Goal: Information Seeking & Learning: Learn about a topic

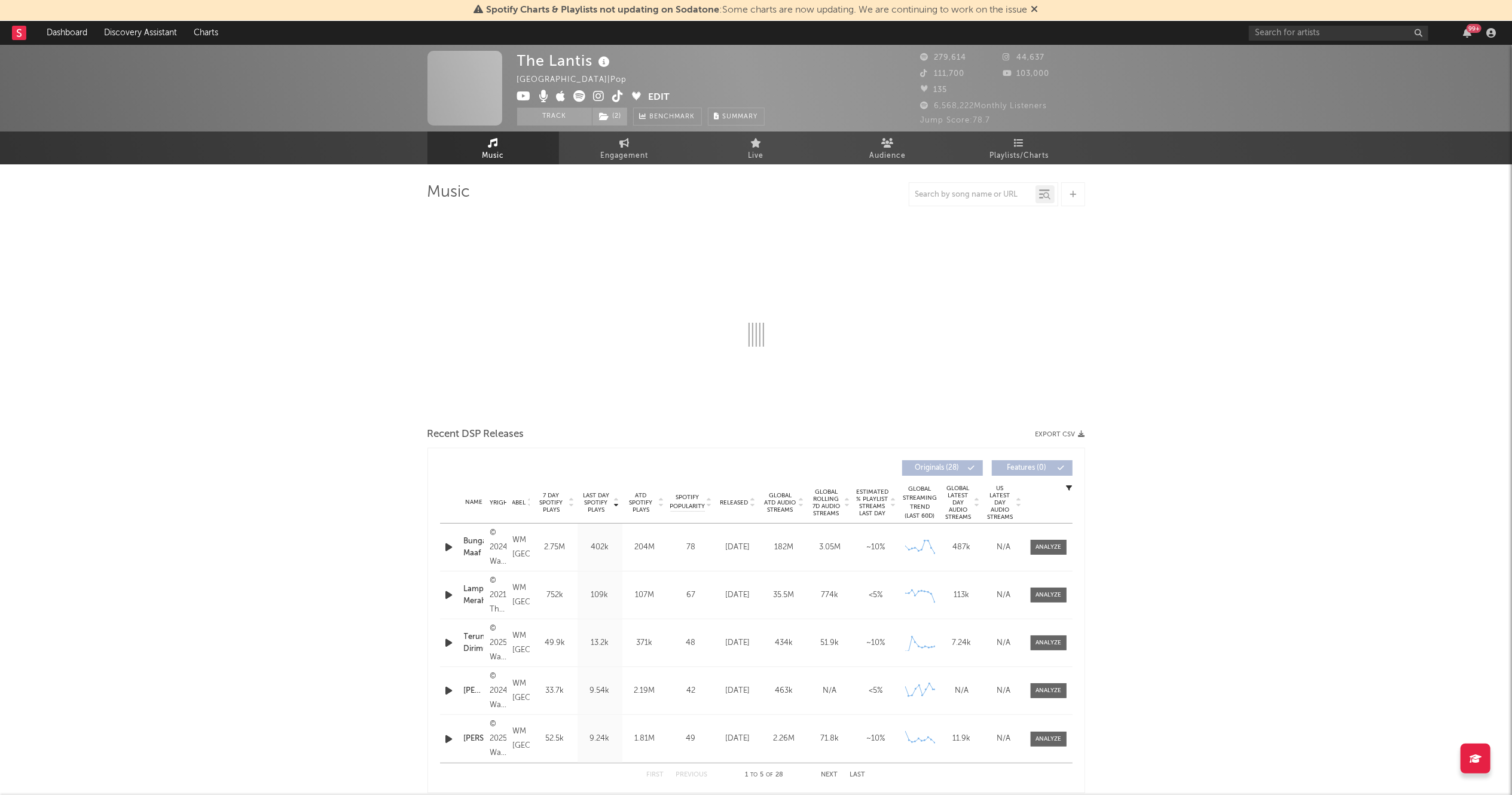
select select "6m"
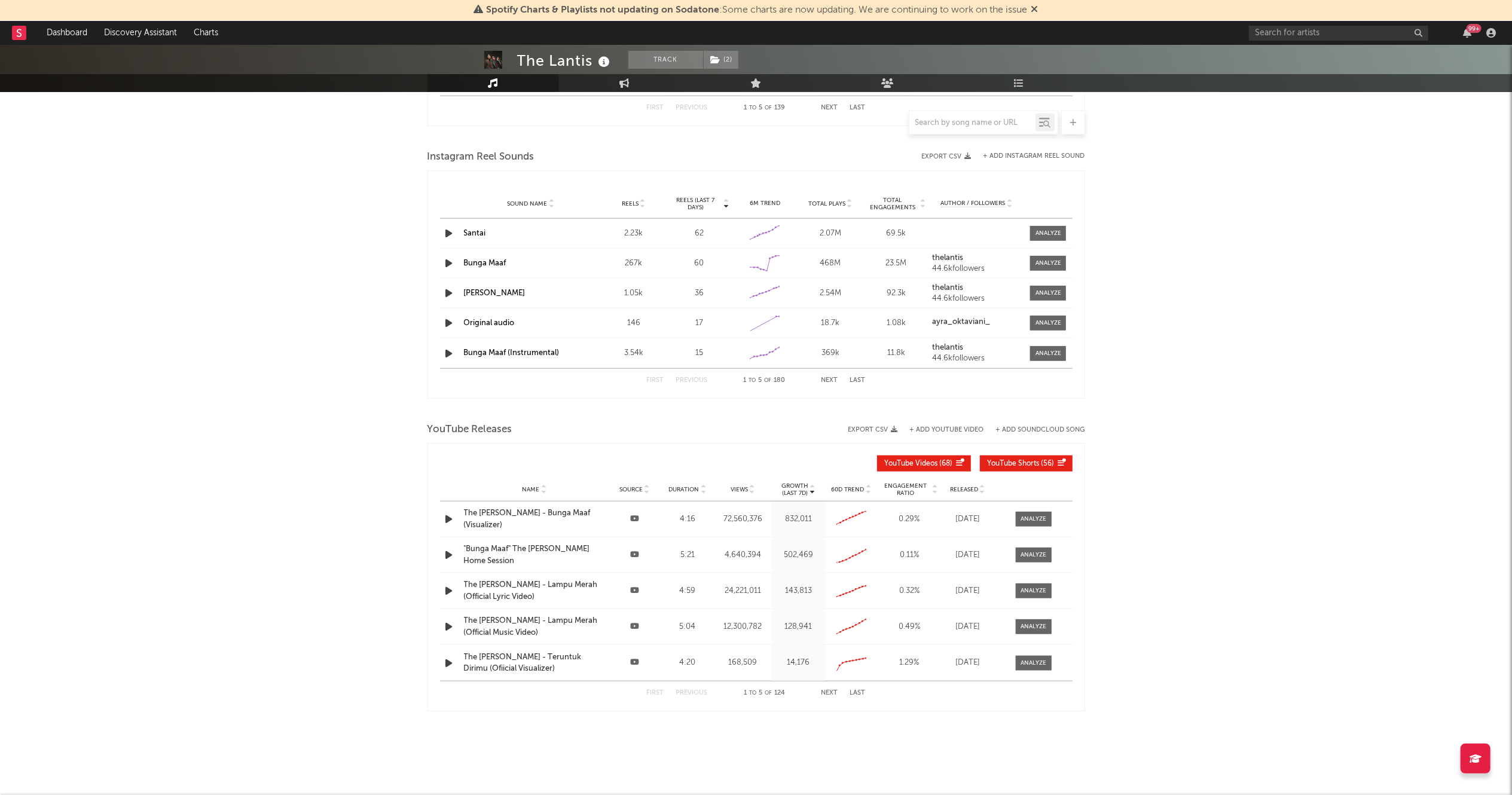
scroll to position [619, 0]
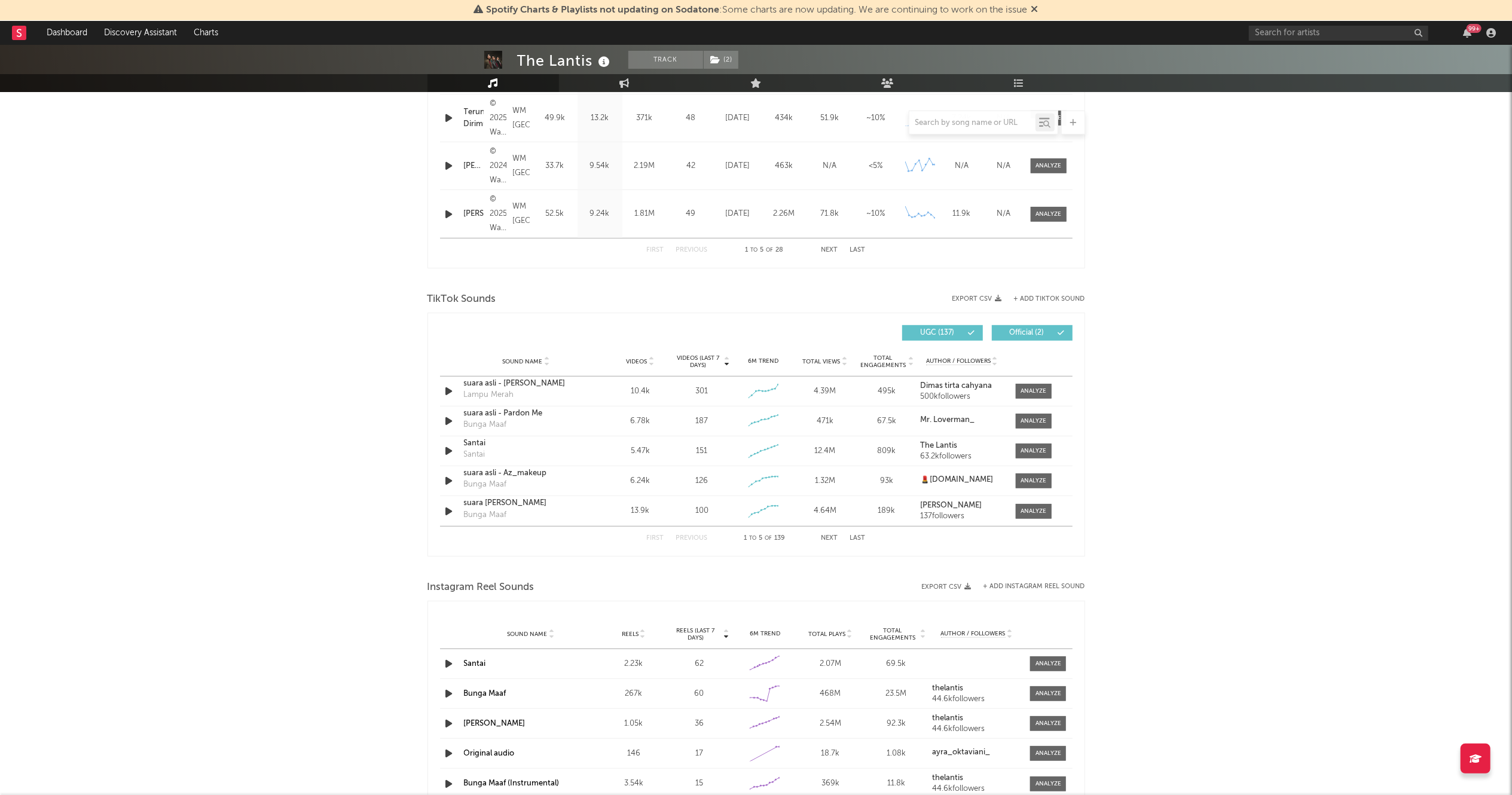
click at [944, 334] on span "UGC ( 137 )" at bounding box center [937, 332] width 55 height 7
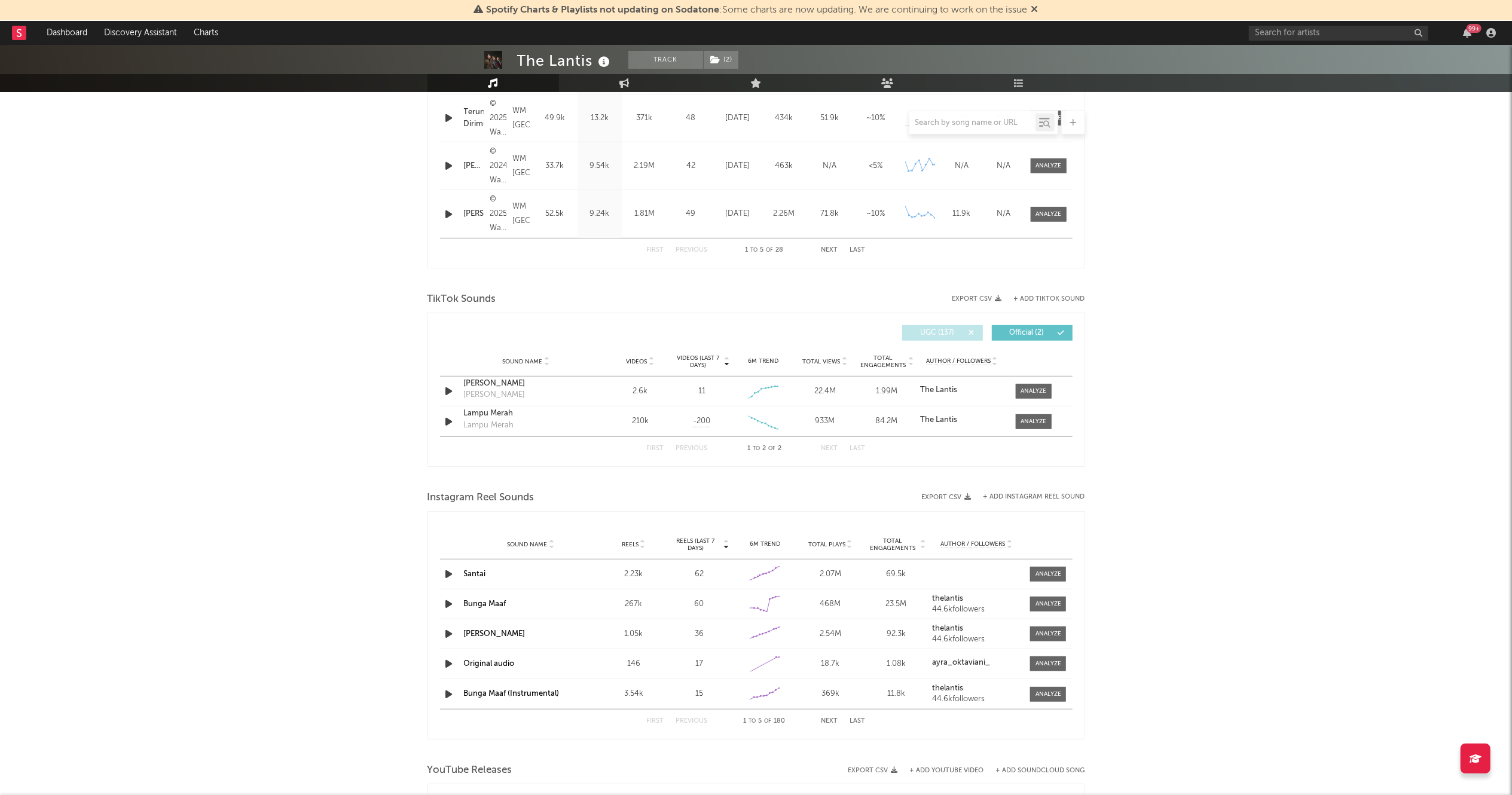
click at [945, 332] on span "UGC ( 137 )" at bounding box center [937, 332] width 55 height 7
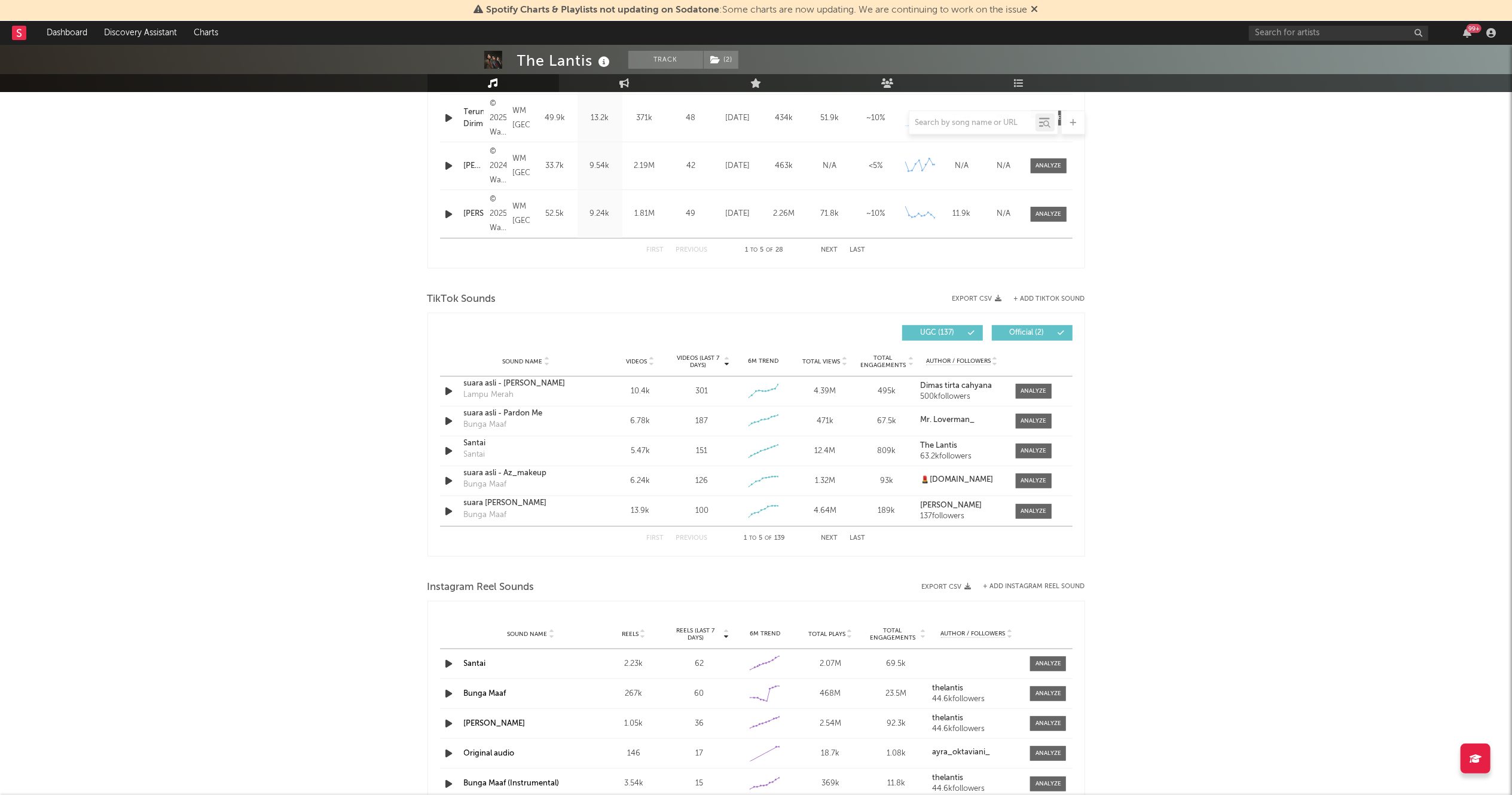
click at [828, 539] on button "Next" at bounding box center [830, 538] width 16 height 7
click at [444, 422] on icon "button" at bounding box center [449, 421] width 12 height 15
click at [446, 422] on icon "button" at bounding box center [448, 421] width 12 height 15
click at [1031, 420] on div at bounding box center [1033, 421] width 25 height 9
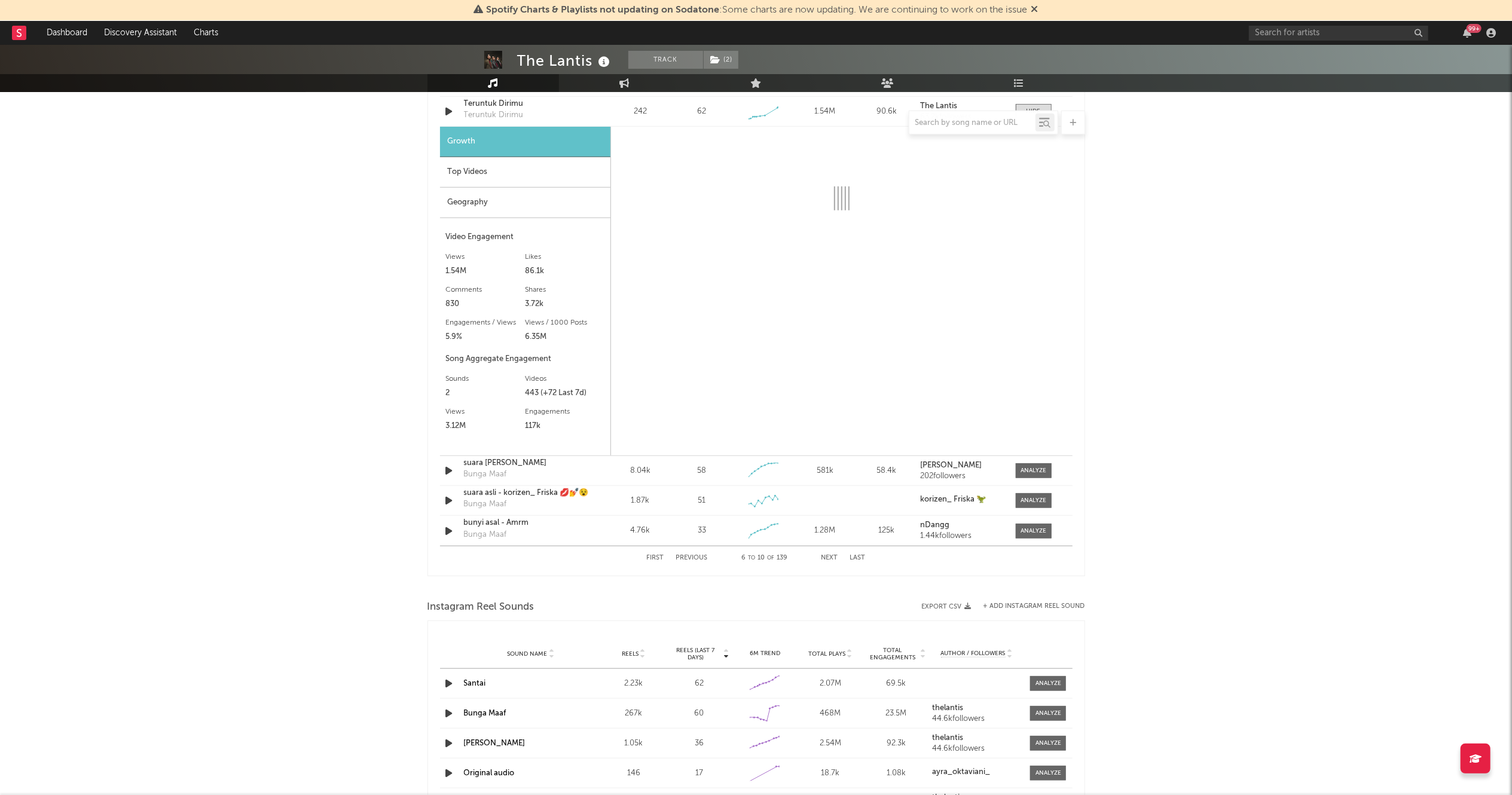
select select "1w"
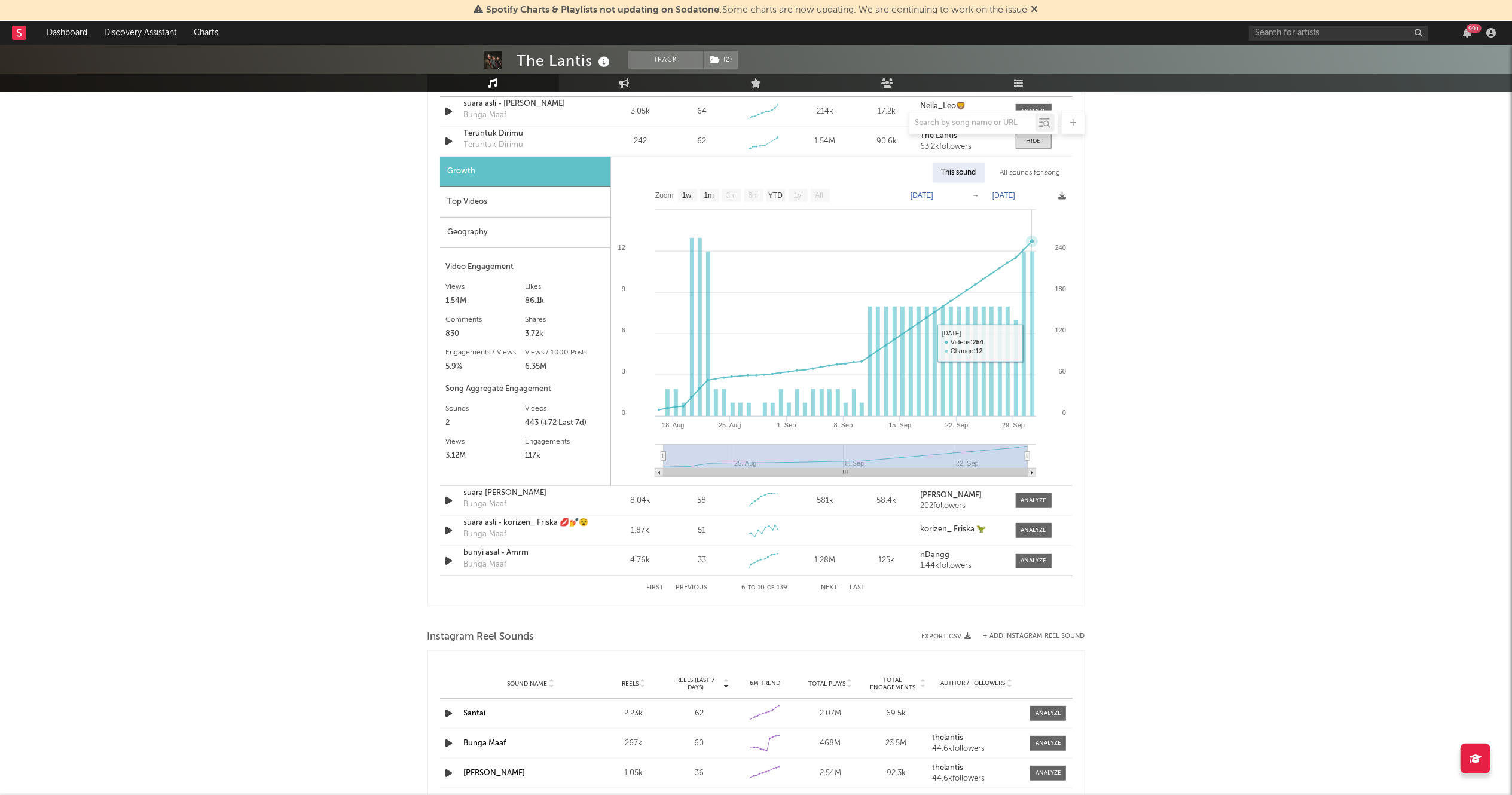
scroll to position [865, 0]
